Goal: Transaction & Acquisition: Purchase product/service

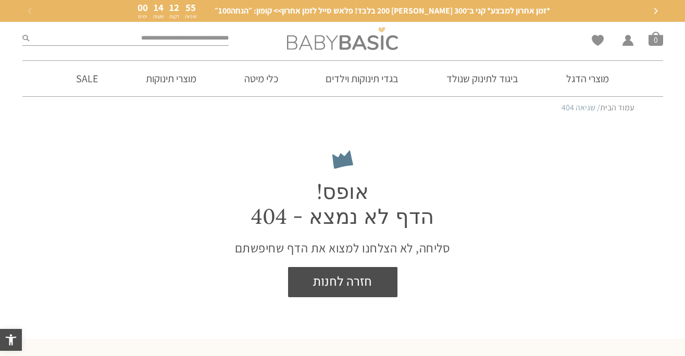
click at [351, 44] on img at bounding box center [342, 38] width 111 height 23
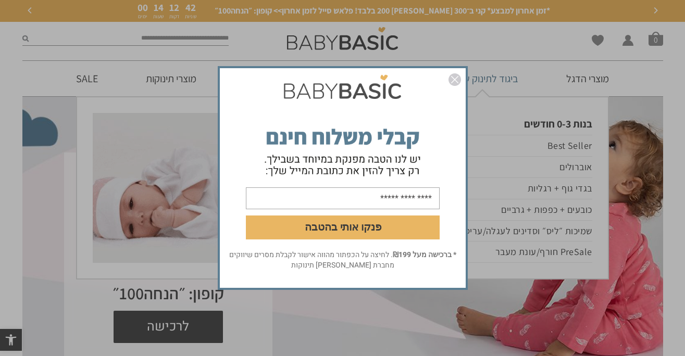
click at [453, 78] on img "סגור" at bounding box center [454, 79] width 12 height 12
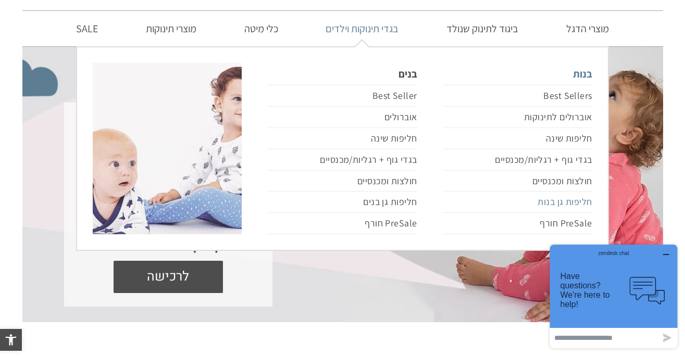
scroll to position [50, 0]
click at [554, 222] on link "PreSale חורף" at bounding box center [517, 222] width 149 height 21
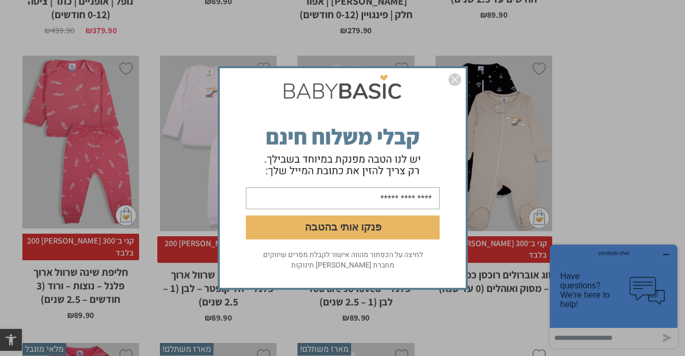
scroll to position [1353, 0]
